Goal: Task Accomplishment & Management: Manage account settings

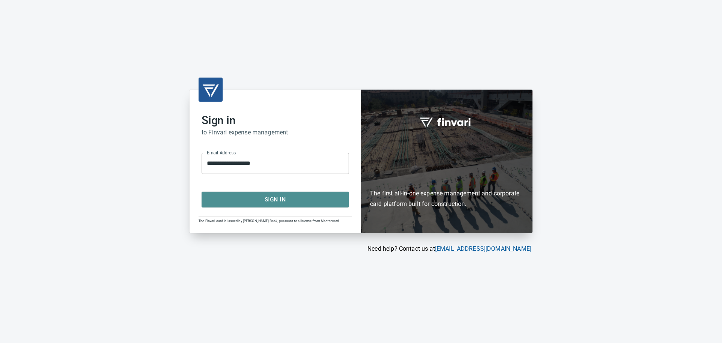
click at [257, 197] on span "Sign In" at bounding box center [275, 199] width 131 height 10
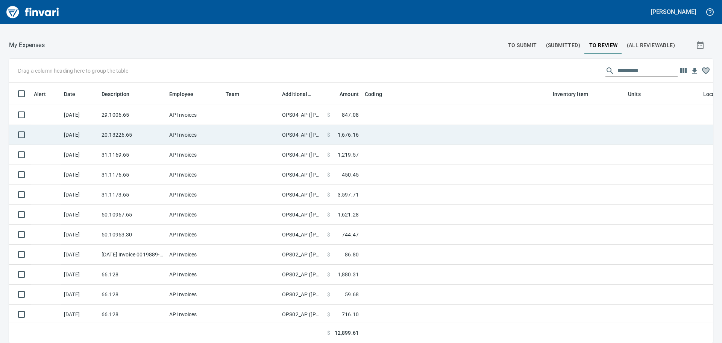
click at [267, 134] on td at bounding box center [251, 135] width 56 height 20
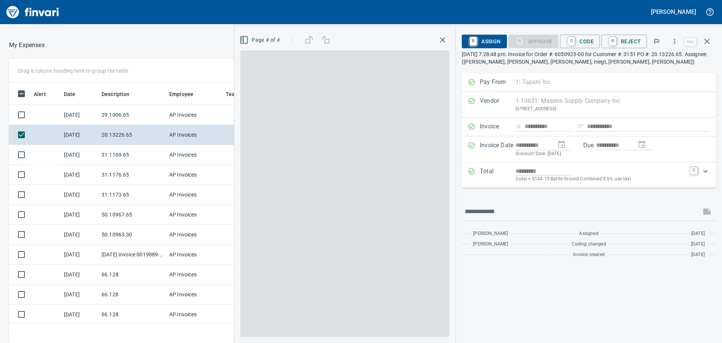
scroll to position [249, 499]
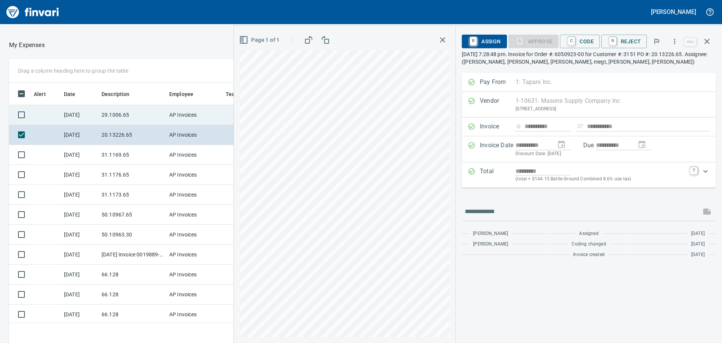
click at [217, 114] on td "AP Invoices" at bounding box center [194, 115] width 56 height 20
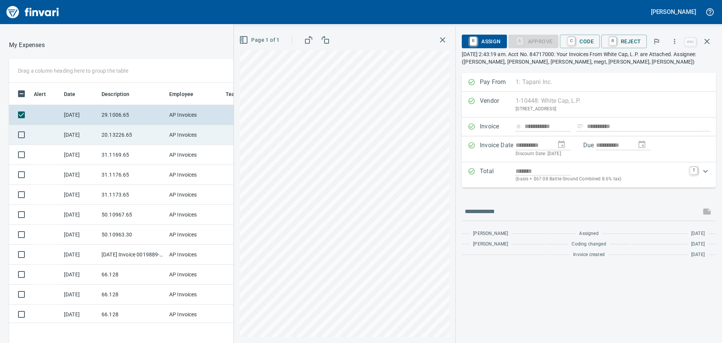
click at [221, 132] on td "AP Invoices" at bounding box center [194, 135] width 56 height 20
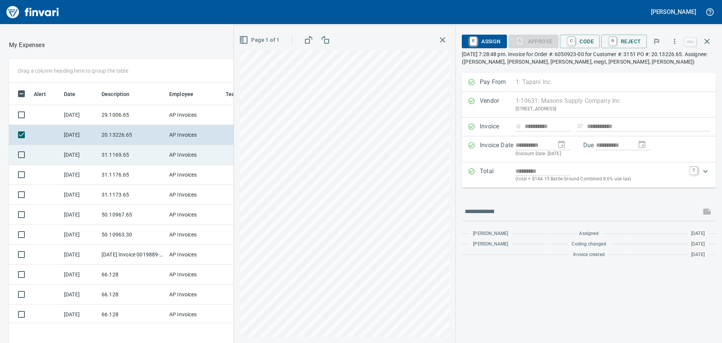
click at [219, 145] on td "AP Invoices" at bounding box center [194, 155] width 56 height 20
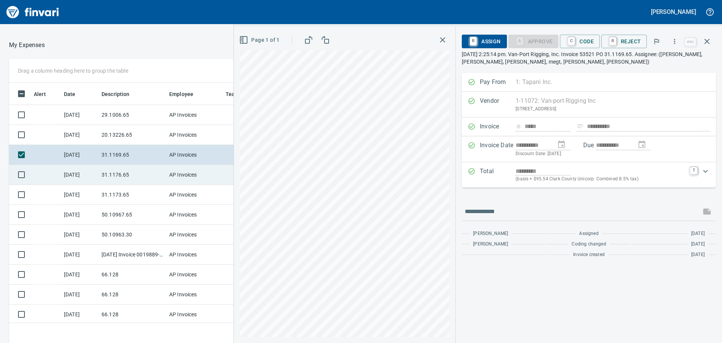
click at [219, 167] on td "AP Invoices" at bounding box center [194, 175] width 56 height 20
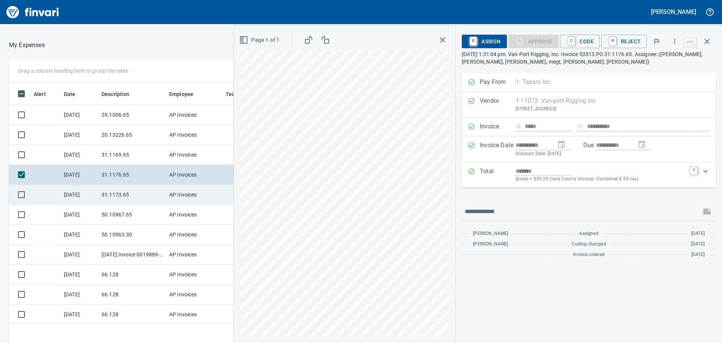
click at [218, 192] on td "AP Invoices" at bounding box center [194, 195] width 56 height 20
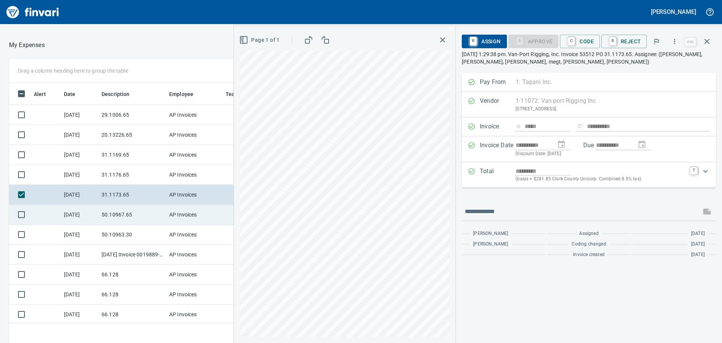
click at [216, 220] on td "AP Invoices" at bounding box center [194, 215] width 56 height 20
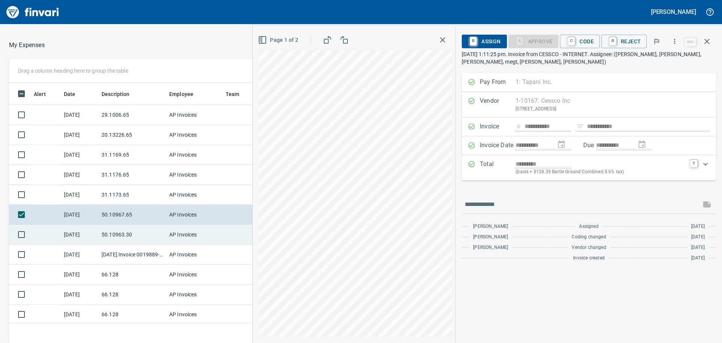
click at [217, 233] on td "AP Invoices" at bounding box center [194, 235] width 56 height 20
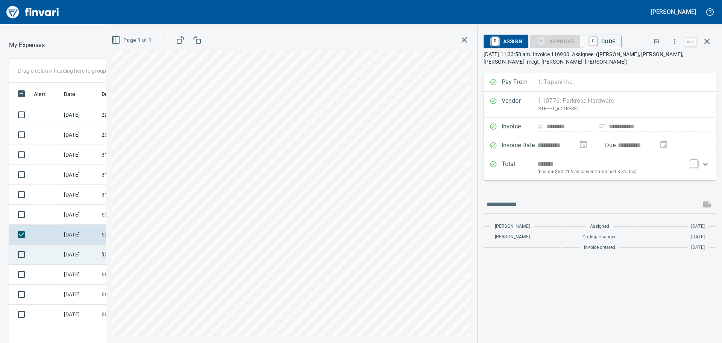
click at [87, 255] on td "9/10/2025" at bounding box center [80, 254] width 38 height 20
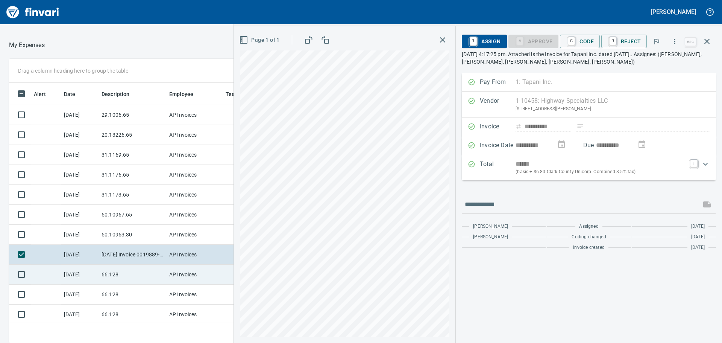
click at [90, 267] on td "9/10/2025" at bounding box center [80, 274] width 38 height 20
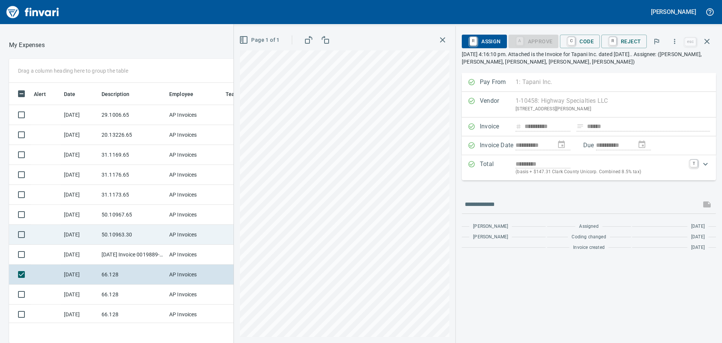
click at [152, 231] on td "50.10963.30" at bounding box center [133, 235] width 68 height 20
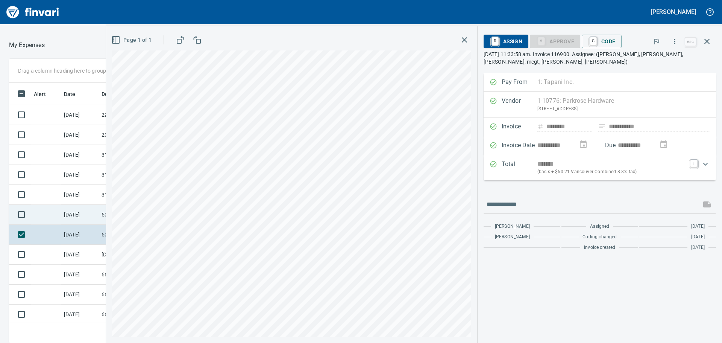
click at [91, 214] on td "9/11/2025" at bounding box center [80, 215] width 38 height 20
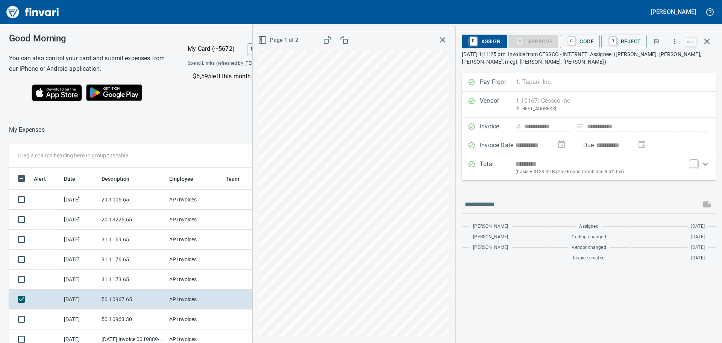
click at [445, 38] on icon "button" at bounding box center [442, 39] width 5 height 5
